Goal: Transaction & Acquisition: Purchase product/service

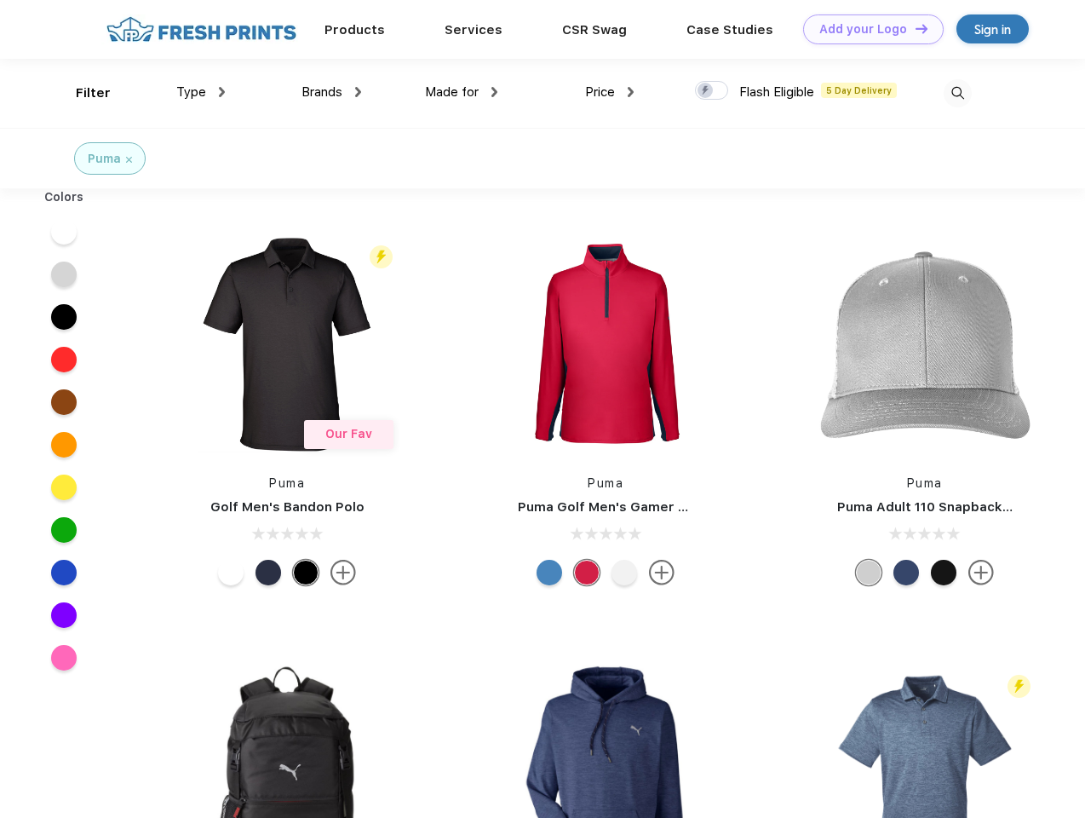
click at [867, 29] on link "Add your Logo Design Tool" at bounding box center [873, 29] width 141 height 30
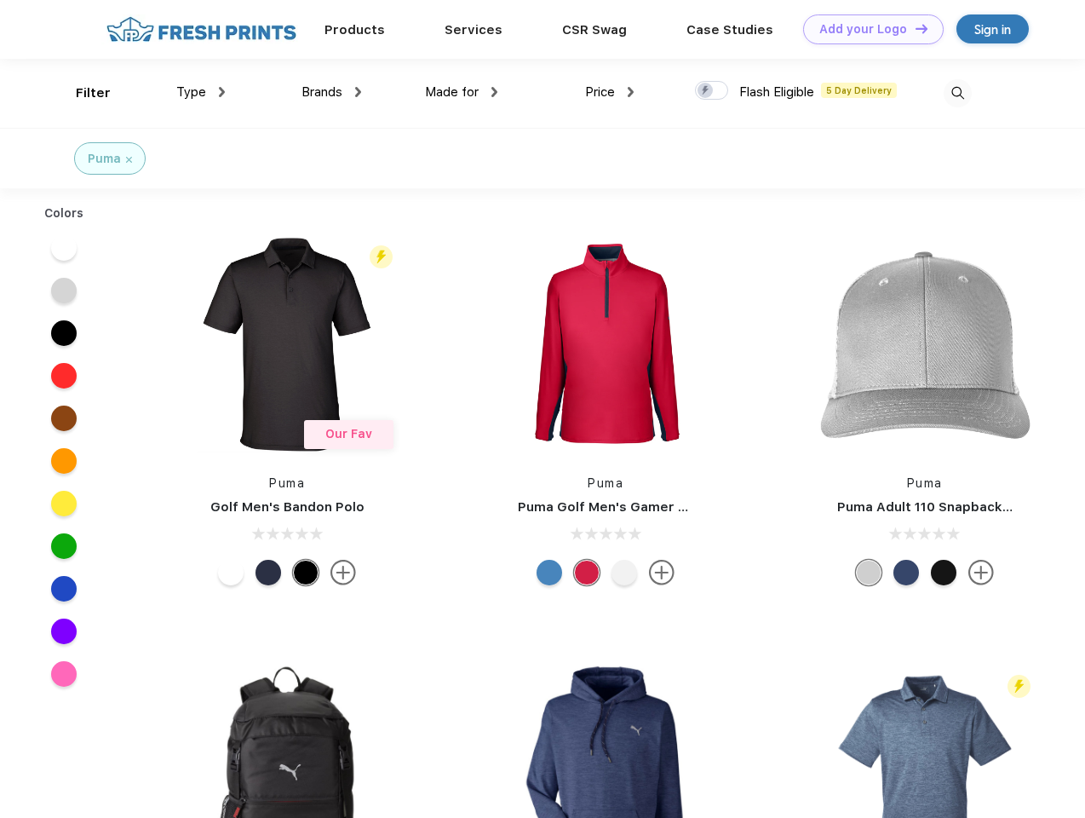
click at [0, 0] on div "Design Tool" at bounding box center [0, 0] width 0 height 0
click at [914, 28] on link "Add your Logo Design Tool" at bounding box center [873, 29] width 141 height 30
click at [82, 93] on div "Filter" at bounding box center [93, 93] width 35 height 20
click at [201, 92] on span "Type" at bounding box center [191, 91] width 30 height 15
click at [331, 92] on span "Brands" at bounding box center [322, 91] width 41 height 15
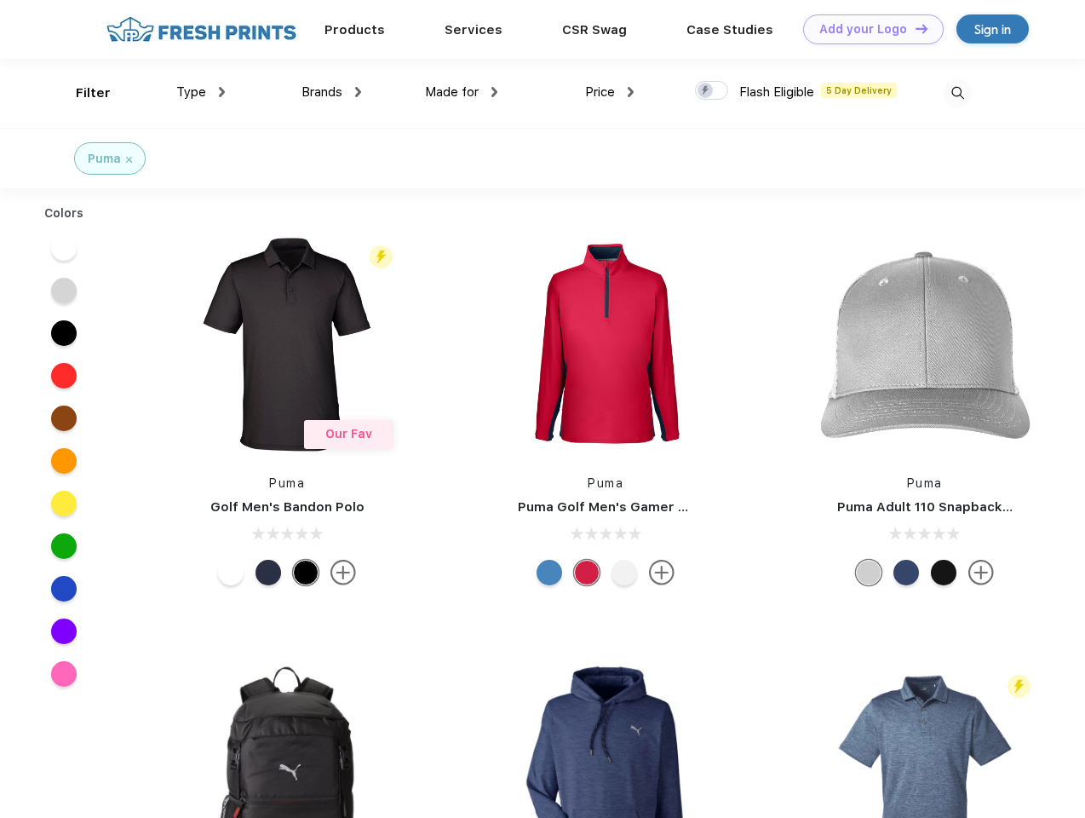
click at [462, 92] on span "Made for" at bounding box center [452, 91] width 54 height 15
click at [610, 92] on span "Price" at bounding box center [600, 91] width 30 height 15
click at [712, 91] on div at bounding box center [711, 90] width 33 height 19
click at [706, 91] on input "checkbox" at bounding box center [700, 85] width 11 height 11
click at [957, 93] on img at bounding box center [958, 93] width 28 height 28
